Goal: Find specific page/section

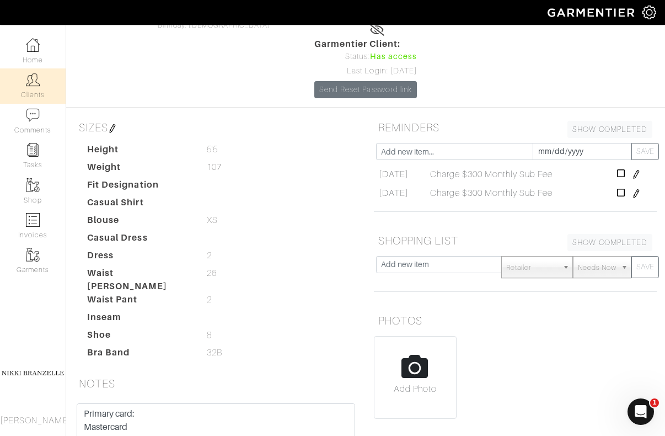
click at [31, 86] on img at bounding box center [33, 80] width 14 height 14
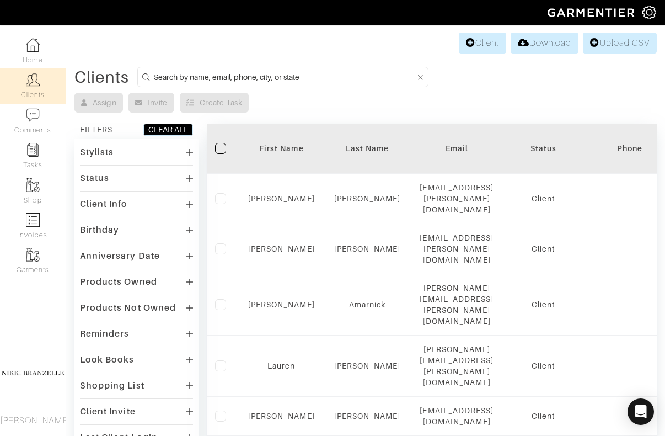
click at [188, 76] on input at bounding box center [284, 77] width 261 height 14
type input "oby"
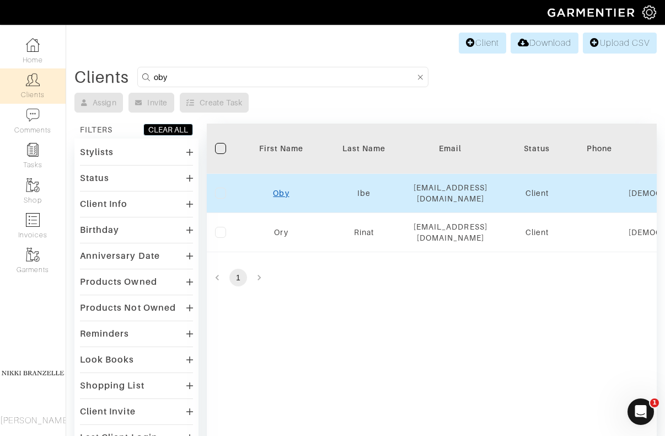
click at [283, 192] on link "Oby" at bounding box center [281, 193] width 16 height 9
